Goal: Check status: Check status

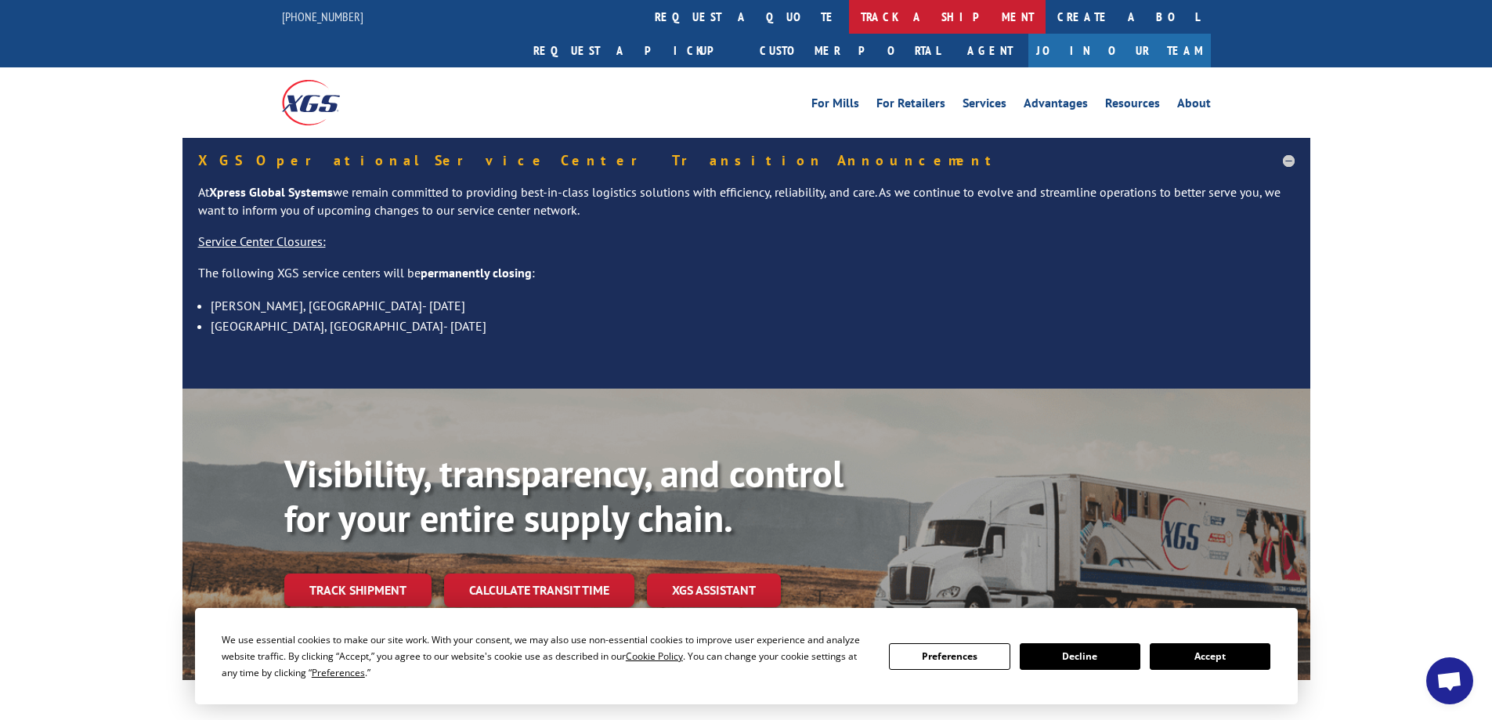
click at [849, 16] on link "track a shipment" at bounding box center [947, 17] width 197 height 34
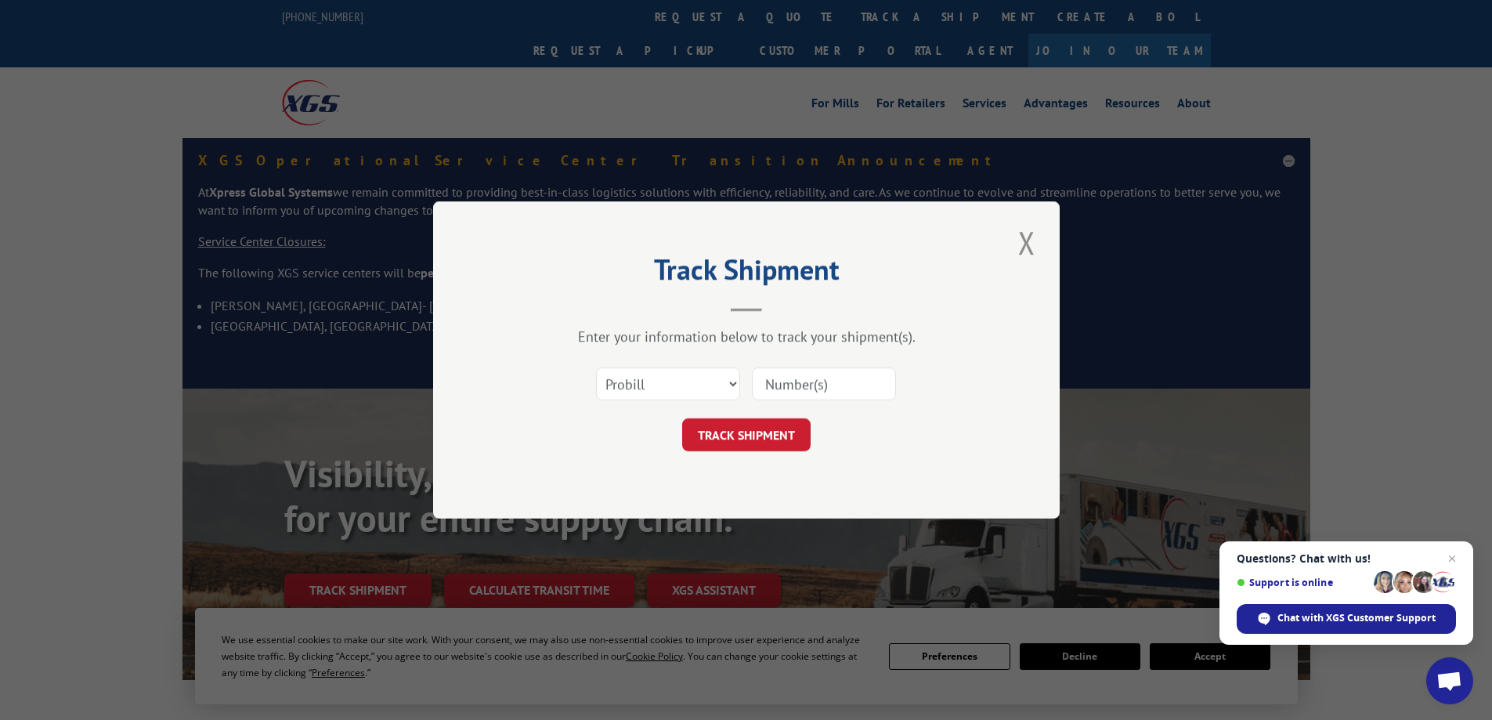
paste input "260492190"
type input "260492190"
click at [787, 426] on button "TRACK SHIPMENT" at bounding box center [746, 434] width 128 height 33
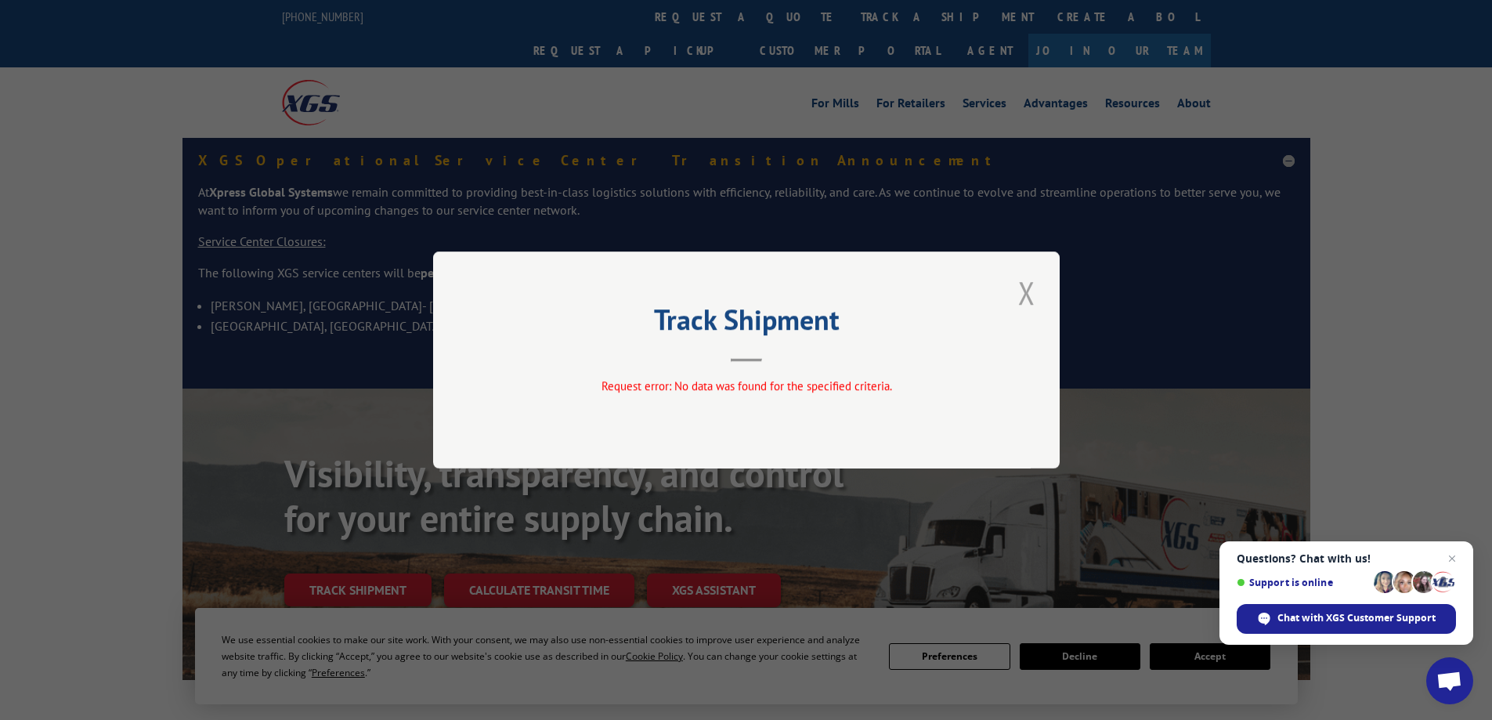
click at [1028, 298] on button "Close modal" at bounding box center [1027, 292] width 27 height 43
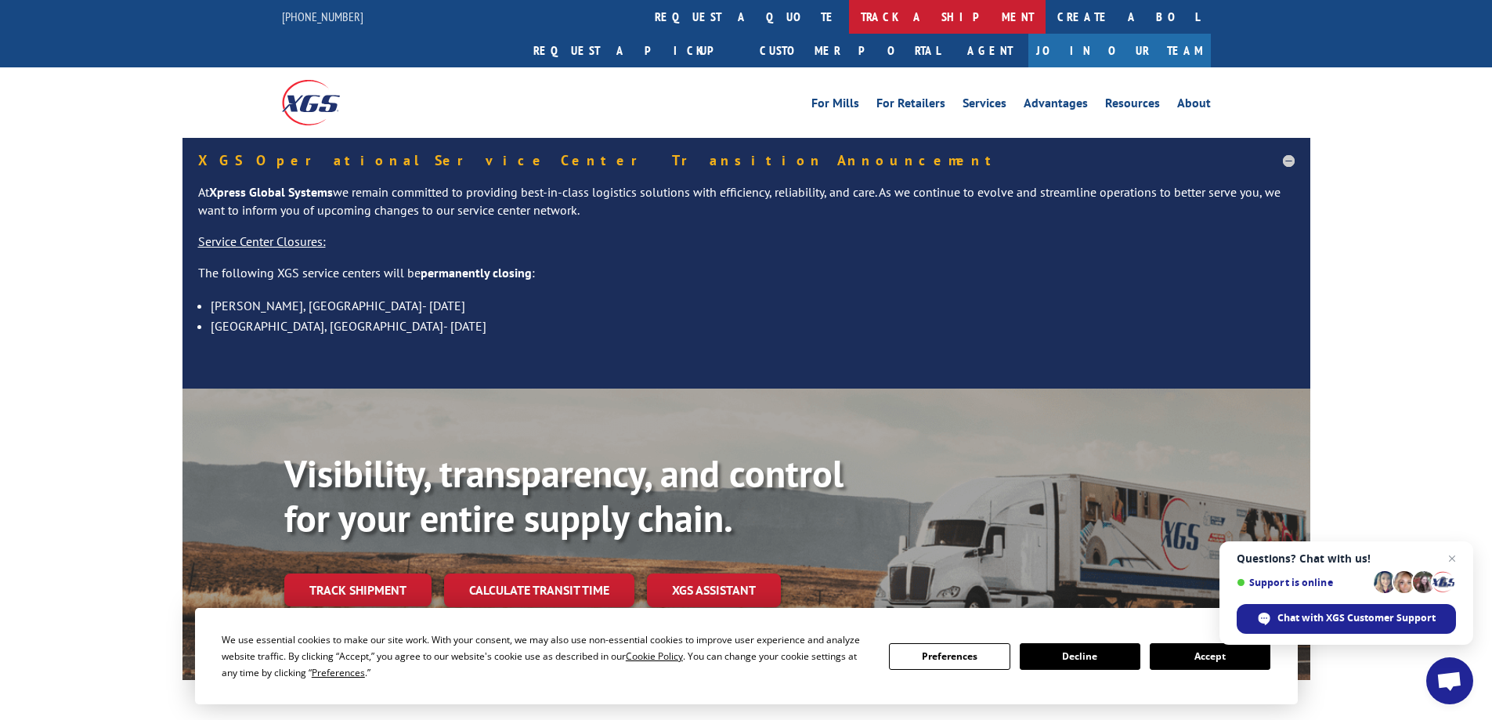
click at [849, 23] on link "track a shipment" at bounding box center [947, 17] width 197 height 34
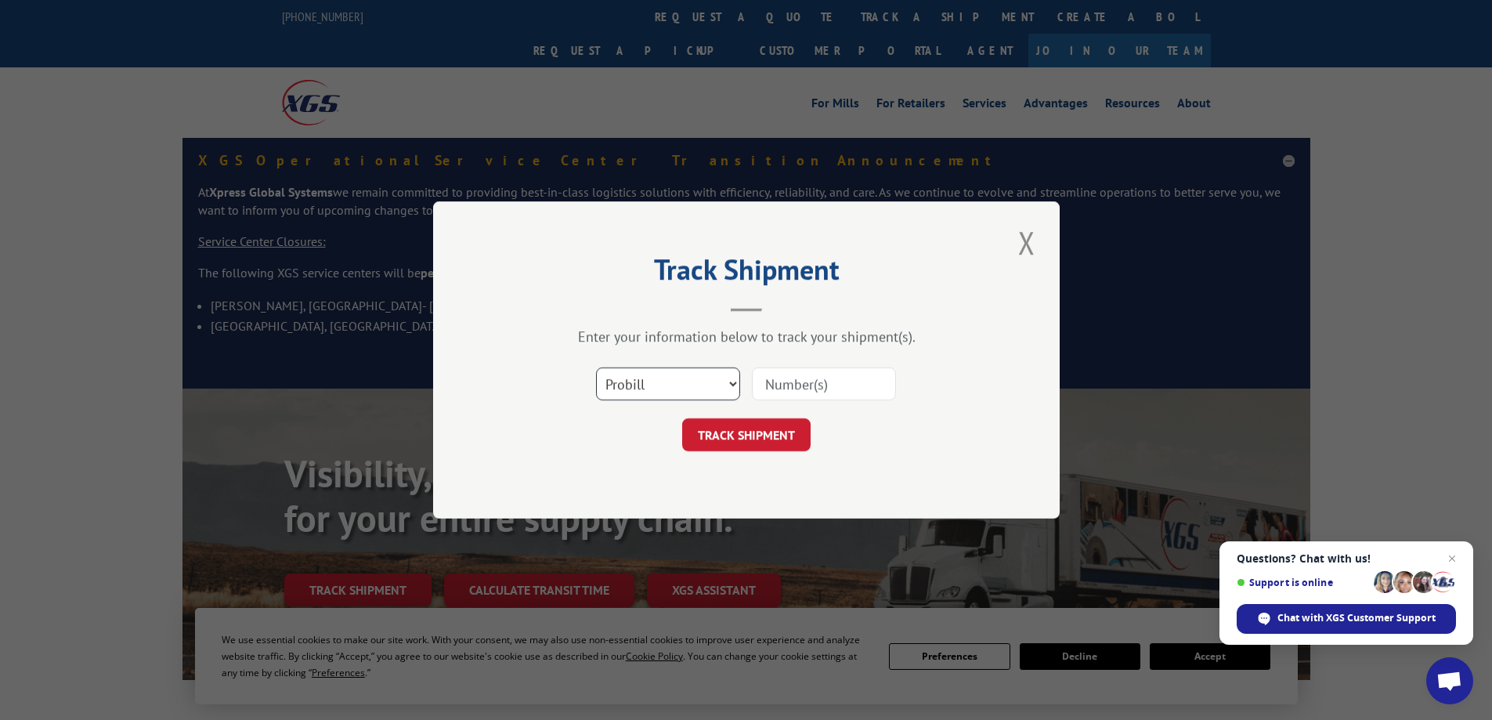
click at [698, 372] on select "Select category... Probill BOL PO" at bounding box center [668, 383] width 144 height 33
select select "bol"
click at [596, 367] on select "Select category... Probill BOL PO" at bounding box center [668, 383] width 144 height 33
drag, startPoint x: 786, startPoint y: 400, endPoint x: 790, endPoint y: 388, distance: 13.1
paste input "260492190"
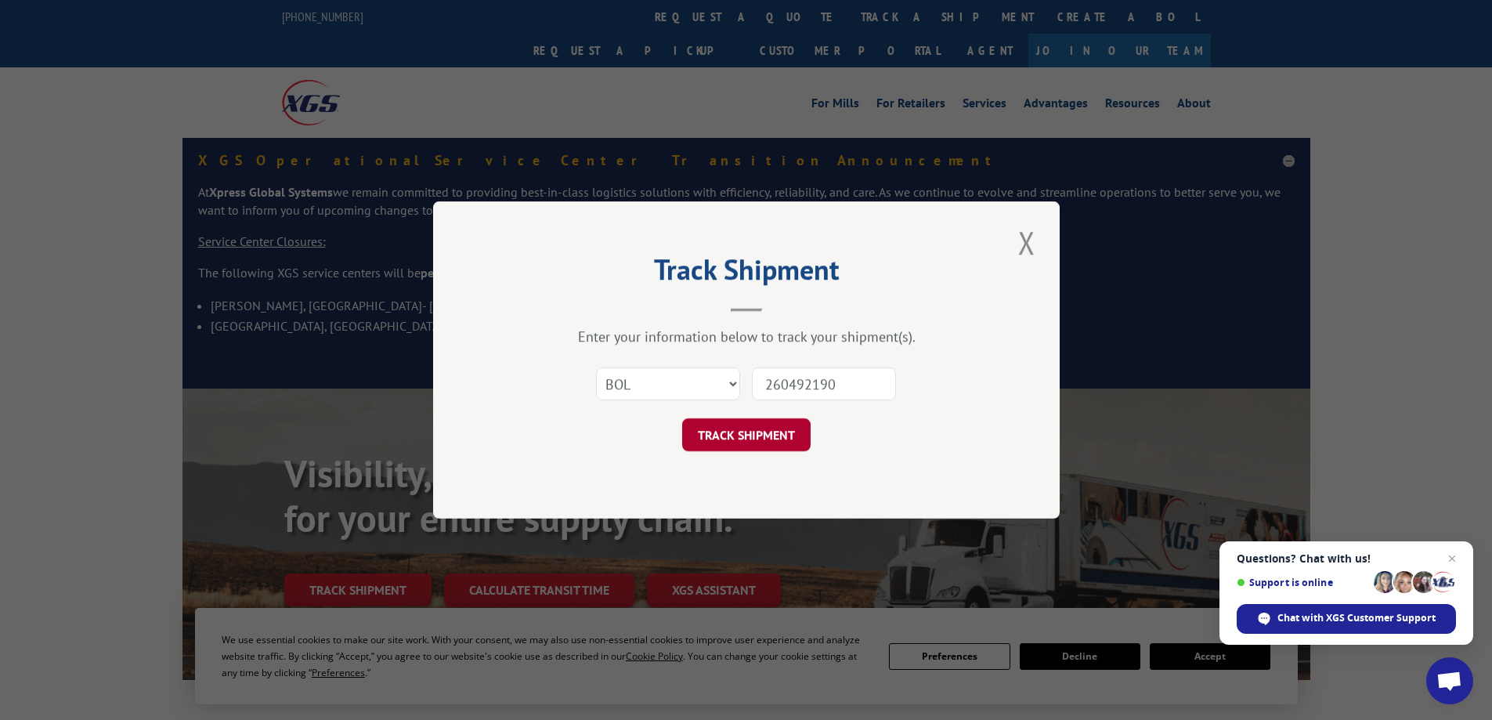
type input "260492190"
click at [768, 429] on button "TRACK SHIPMENT" at bounding box center [746, 434] width 128 height 33
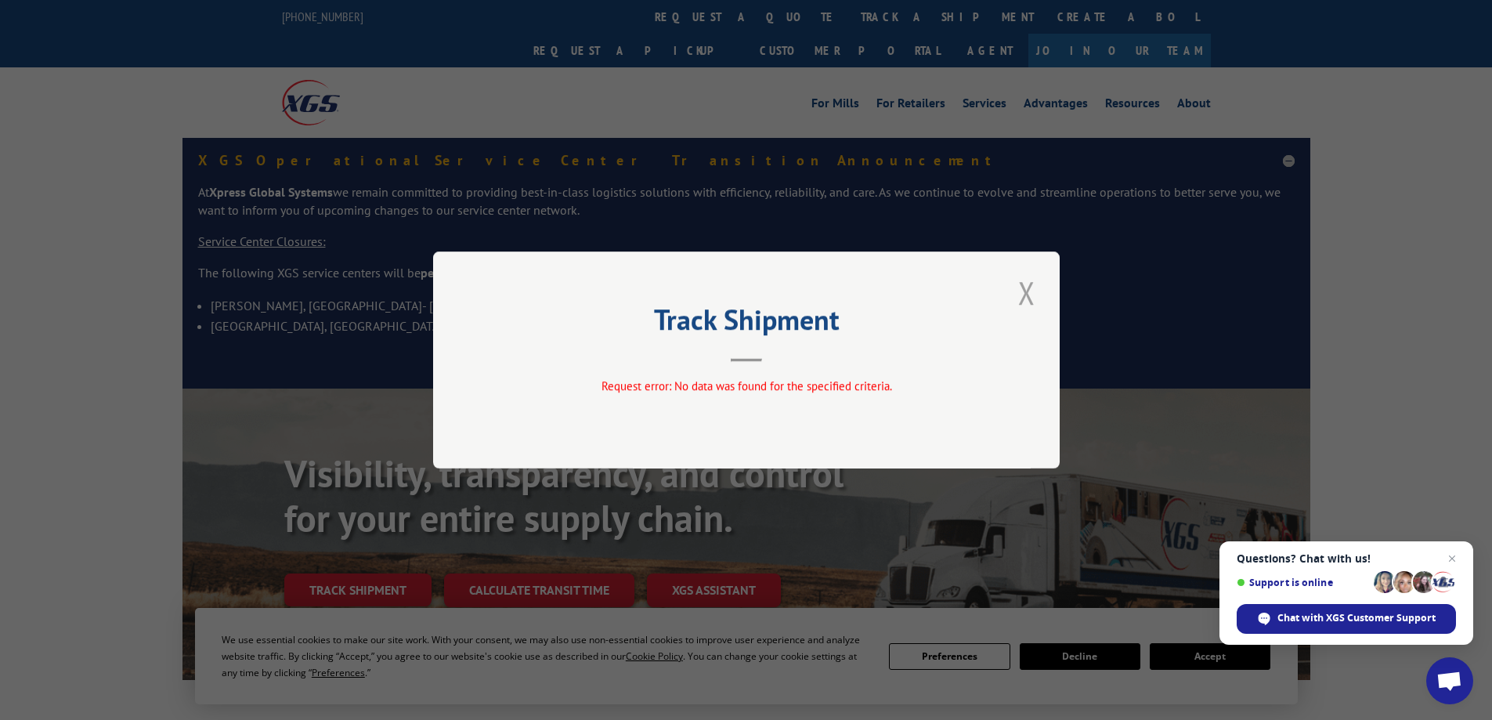
click at [1029, 298] on button "Close modal" at bounding box center [1027, 292] width 27 height 43
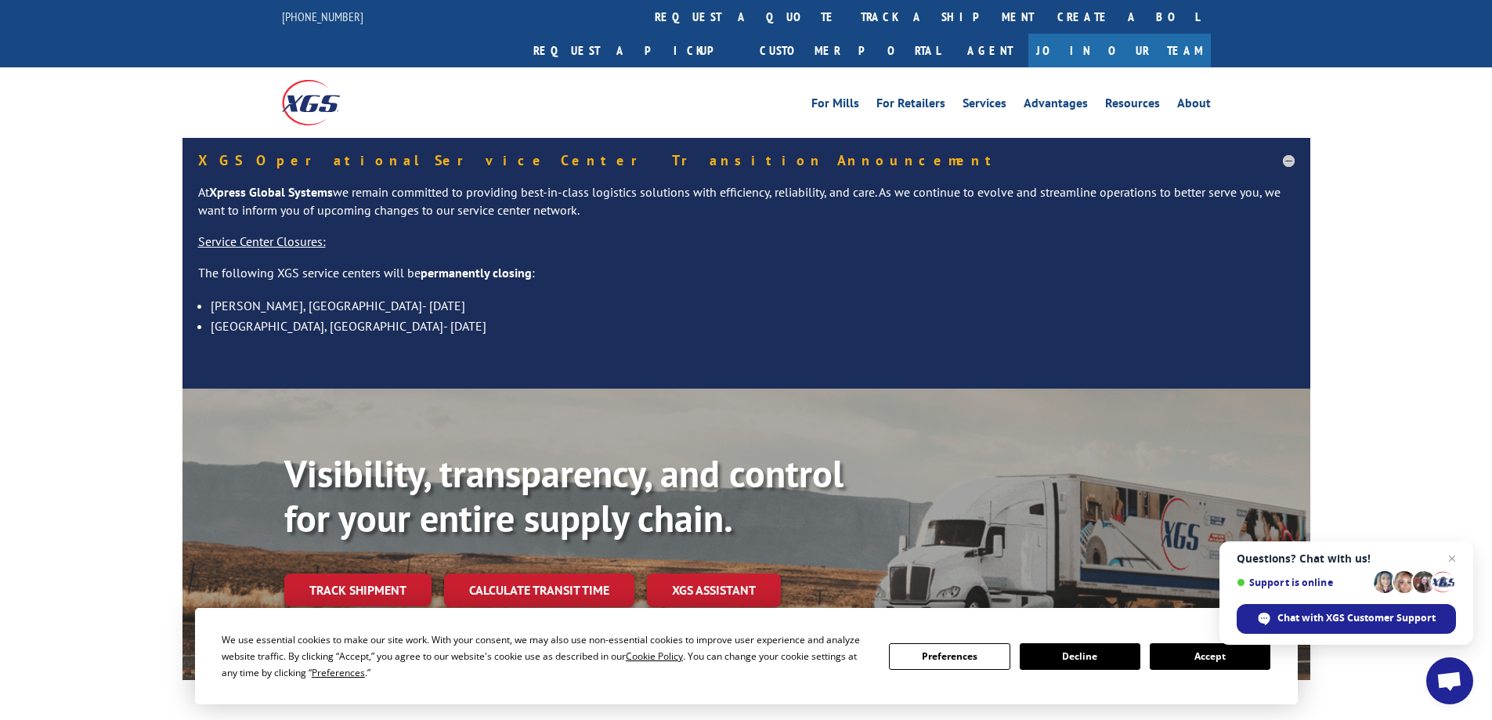
click at [849, 10] on link "track a shipment" at bounding box center [947, 17] width 197 height 34
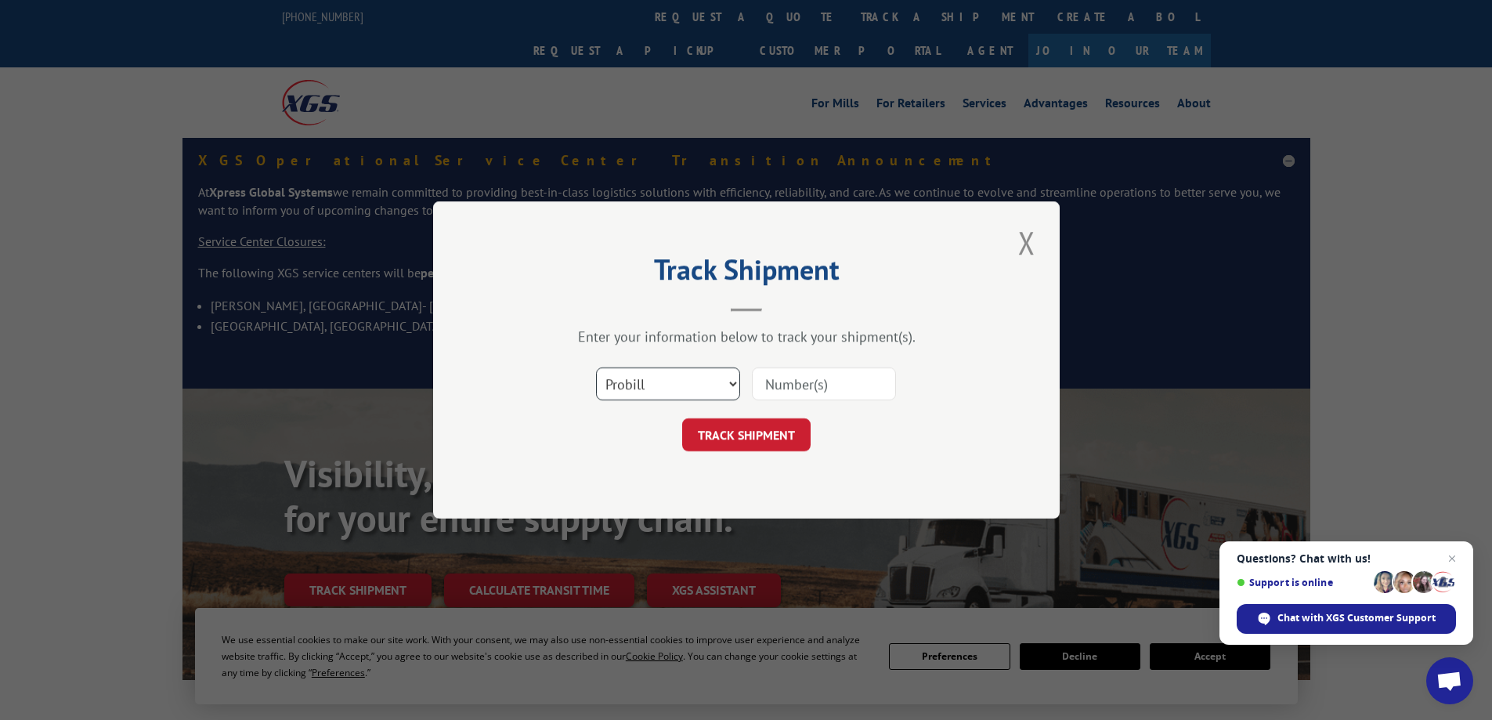
click at [692, 379] on select "Select category... Probill BOL PO" at bounding box center [668, 383] width 144 height 33
click at [596, 367] on select "Select category... Probill BOL PO" at bounding box center [668, 383] width 144 height 33
click at [767, 385] on input at bounding box center [824, 383] width 144 height 33
paste input "260492190"
type input "260492190"
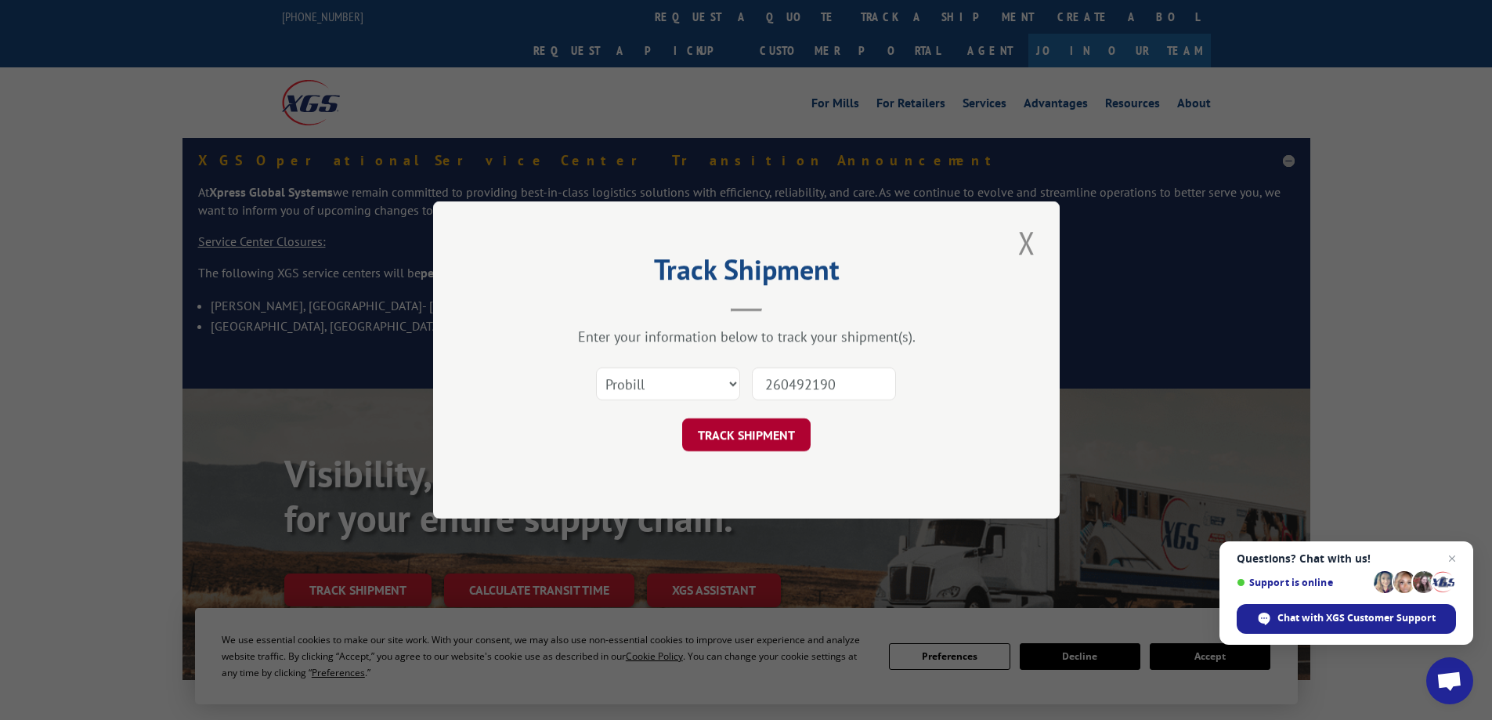
click at [756, 438] on button "TRACK SHIPMENT" at bounding box center [746, 434] width 128 height 33
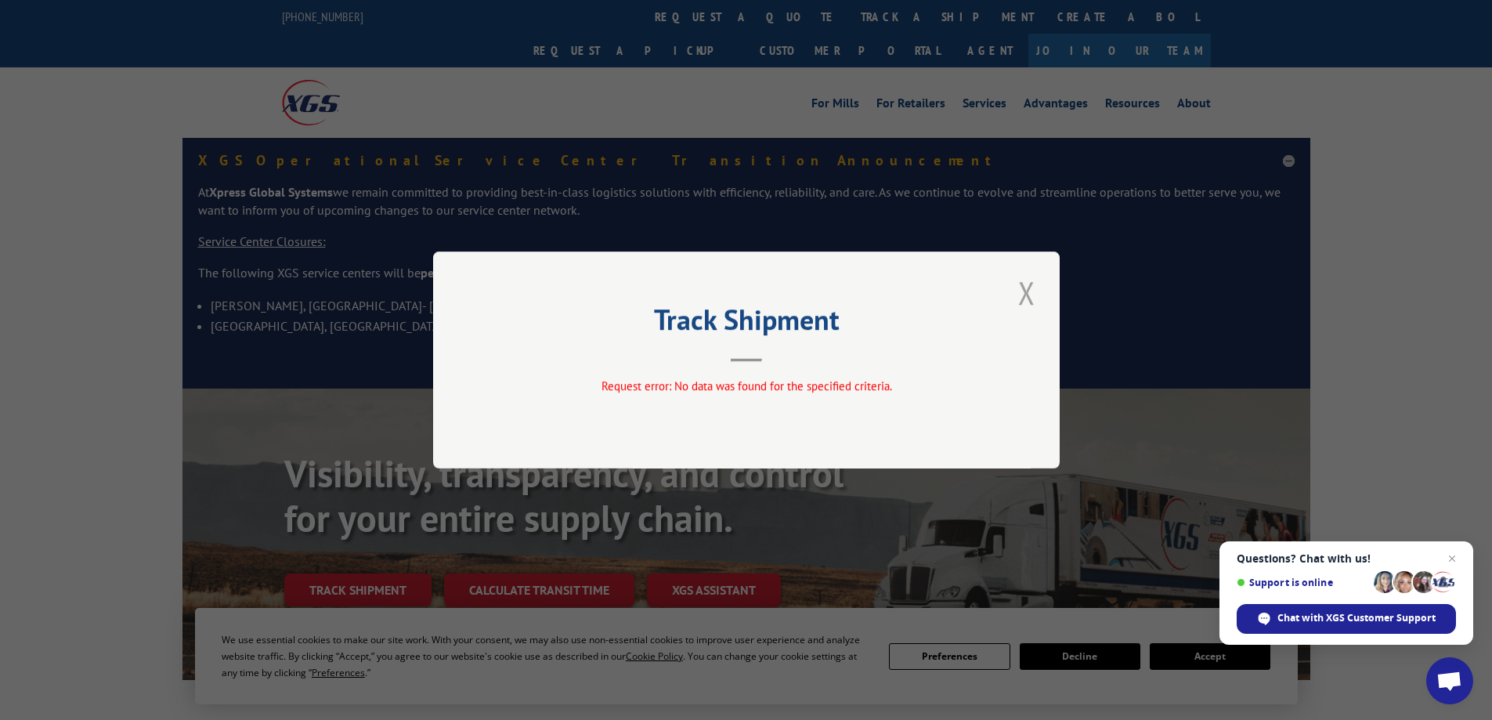
click at [1027, 296] on button "Close modal" at bounding box center [1027, 292] width 27 height 43
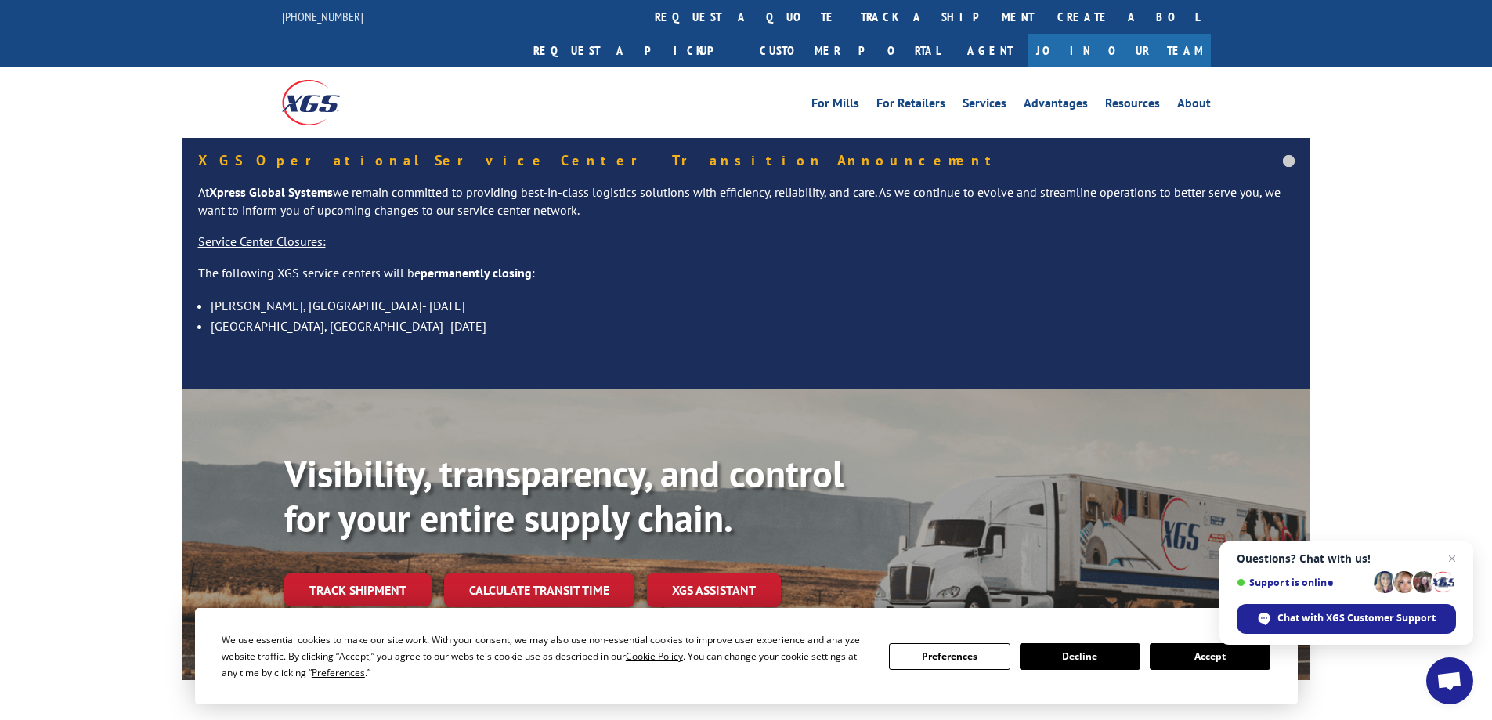
drag, startPoint x: 426, startPoint y: 63, endPoint x: 240, endPoint y: 60, distance: 186.4
click at [251, 67] on div "For [PERSON_NAME] For Retailers Services Advantages Resources About For [PERSON…" at bounding box center [746, 102] width 1492 height 70
click at [114, 67] on div "For [PERSON_NAME] For Retailers Services Advantages Resources About For [PERSON…" at bounding box center [746, 102] width 1492 height 70
drag, startPoint x: 114, startPoint y: 67, endPoint x: 417, endPoint y: 89, distance: 303.9
click at [417, 89] on div "For [PERSON_NAME] For Retailers Services Advantages Resources About For [PERSON…" at bounding box center [746, 102] width 1492 height 70
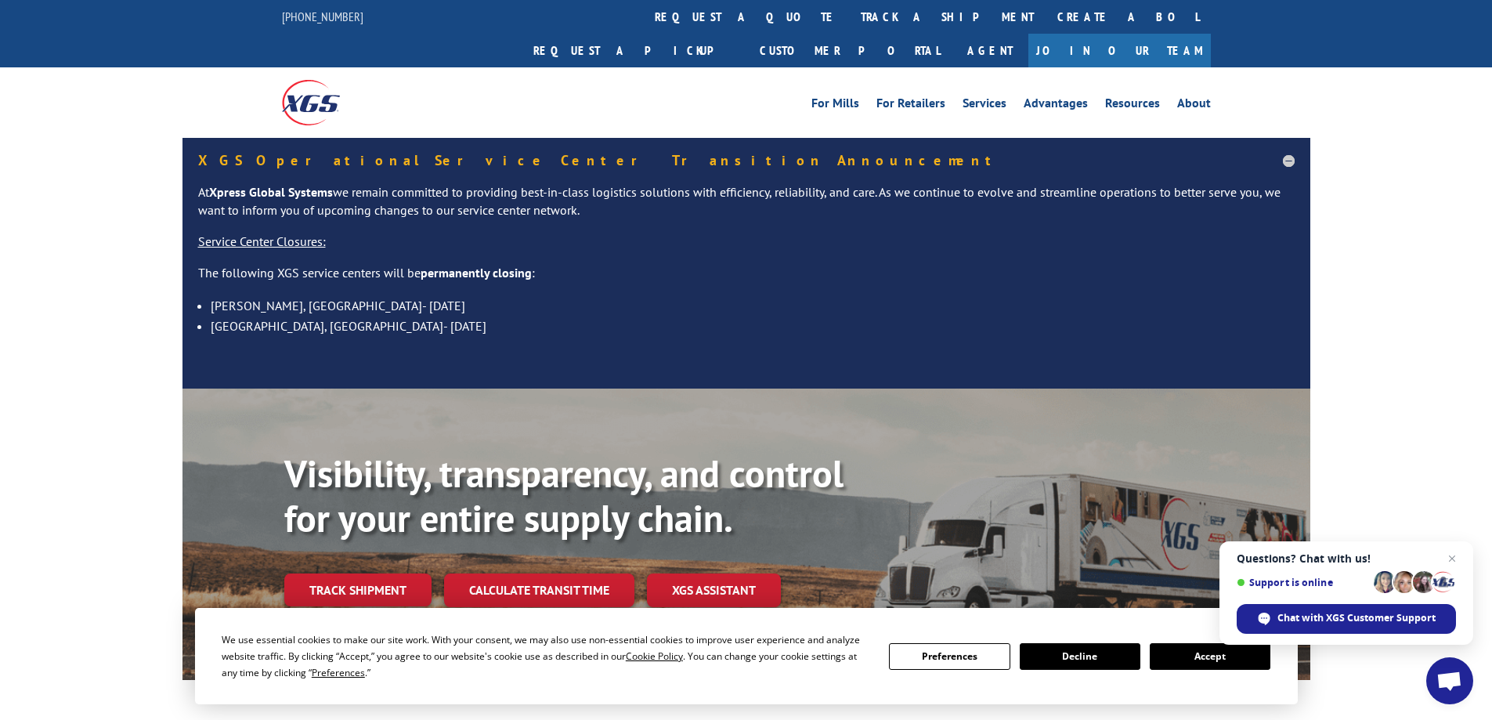
click at [418, 89] on div at bounding box center [398, 102] width 233 height 70
click at [849, 19] on link "track a shipment" at bounding box center [947, 17] width 197 height 34
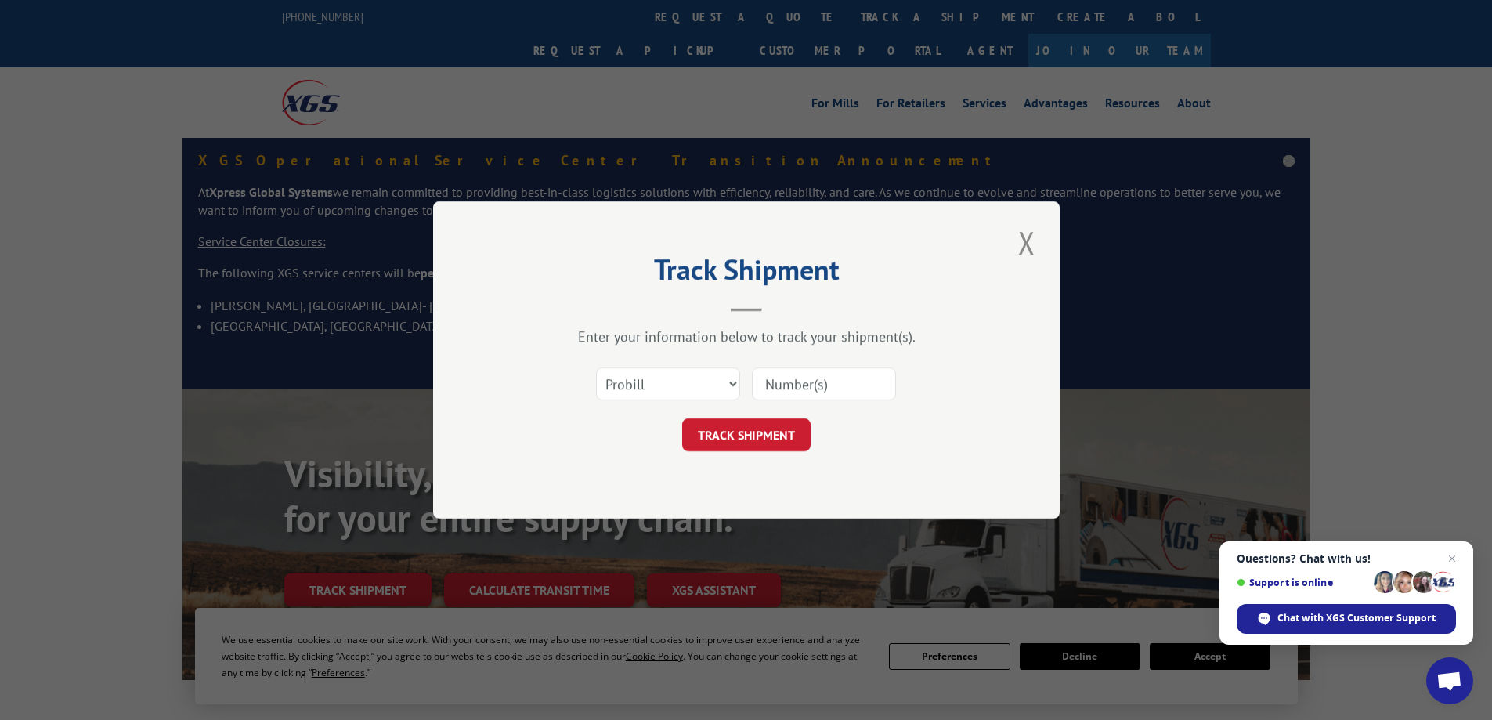
click at [791, 385] on input at bounding box center [824, 383] width 144 height 33
click at [721, 378] on select "Select category... Probill BOL PO" at bounding box center [668, 383] width 144 height 33
click at [596, 367] on select "Select category... Probill BOL PO" at bounding box center [668, 383] width 144 height 33
click at [688, 383] on select "Select category... Probill BOL PO" at bounding box center [668, 383] width 144 height 33
select select "probill"
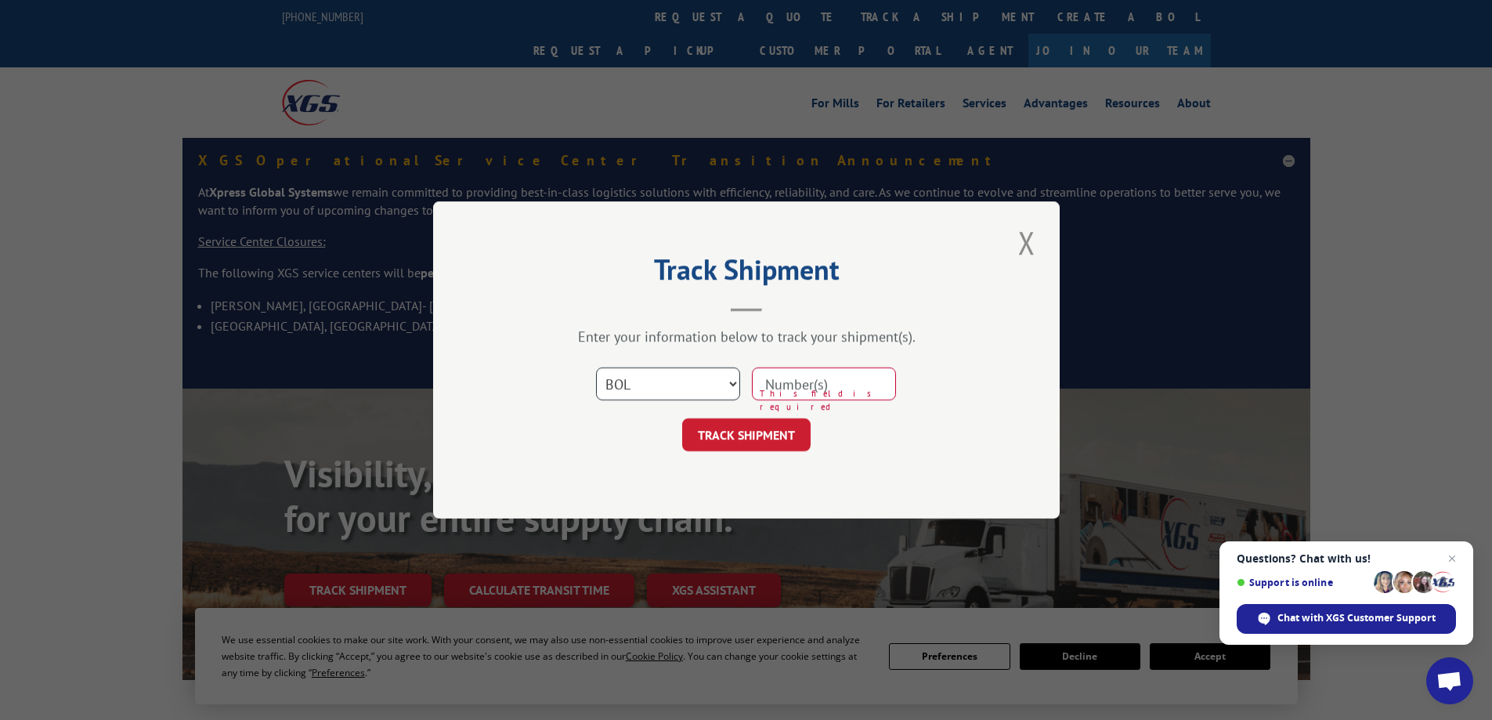
click at [596, 367] on select "Select category... Probill BOL PO" at bounding box center [668, 383] width 144 height 33
click at [774, 378] on input at bounding box center [824, 383] width 144 height 33
paste input "260492190"
type input "260492190"
click at [761, 432] on button "TRACK SHIPMENT" at bounding box center [746, 434] width 128 height 33
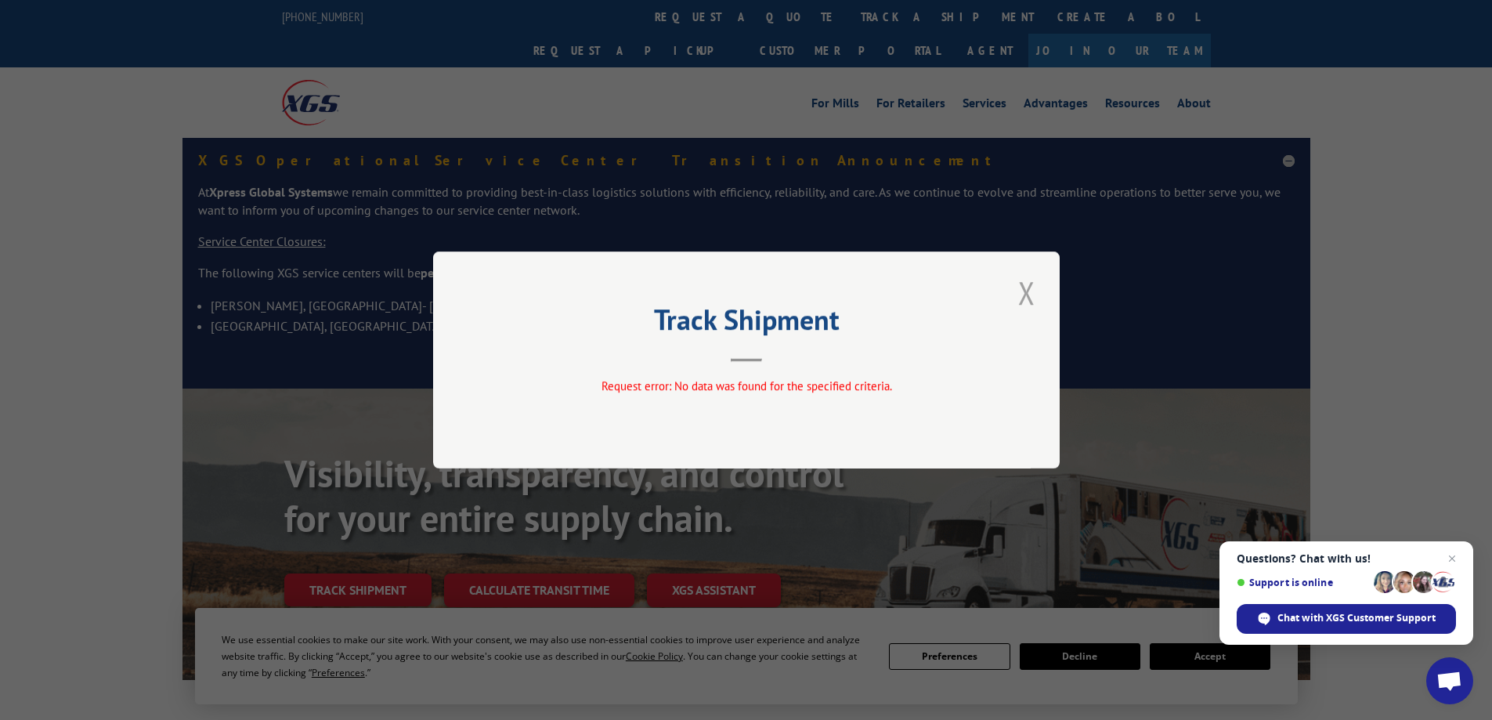
click at [1021, 297] on button "Close modal" at bounding box center [1027, 292] width 27 height 43
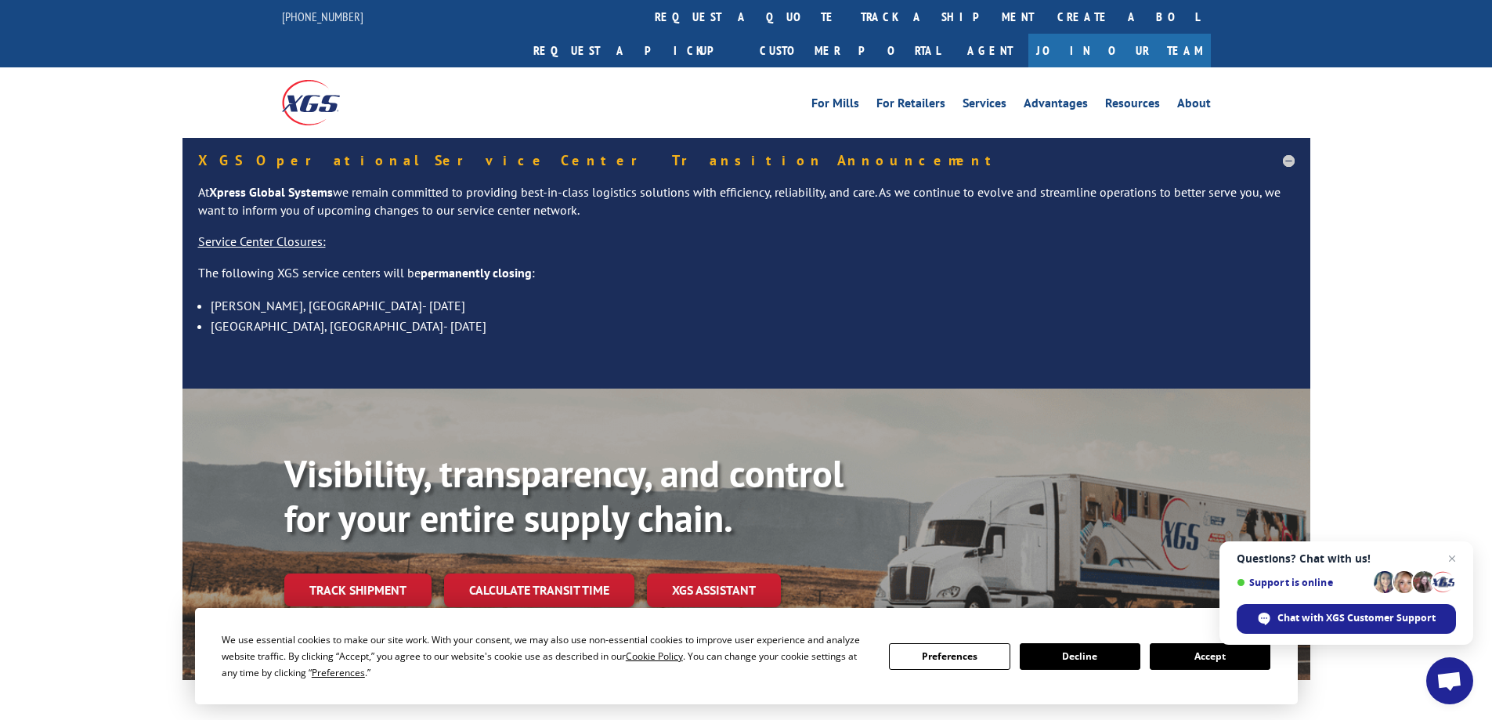
click at [111, 143] on div "XGS Operational Service Center Transition Announcement At Xpress Global Systems…" at bounding box center [746, 263] width 1492 height 251
